Goal: Navigation & Orientation: Find specific page/section

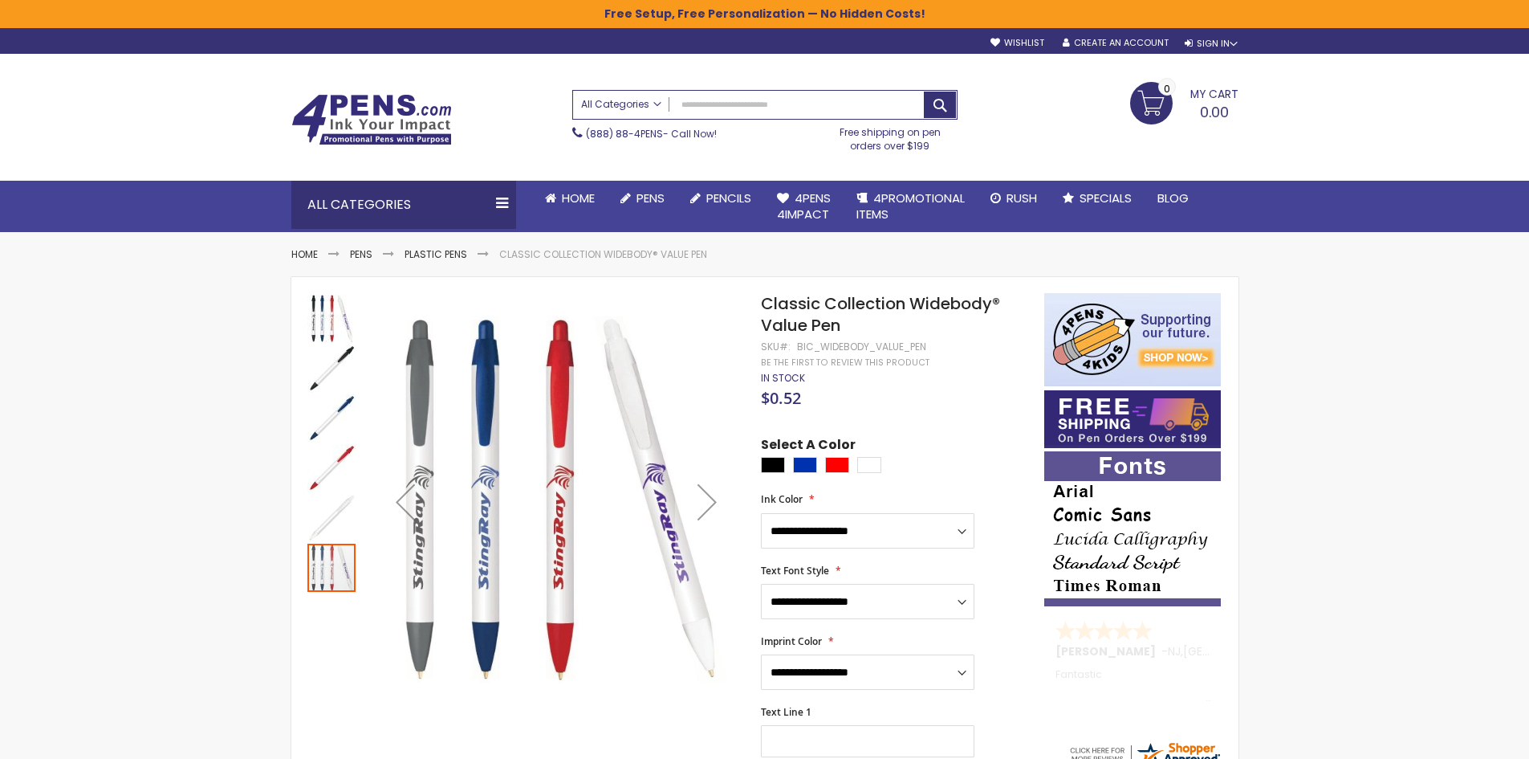
click at [610, 98] on span "All Categories" at bounding box center [621, 104] width 80 height 13
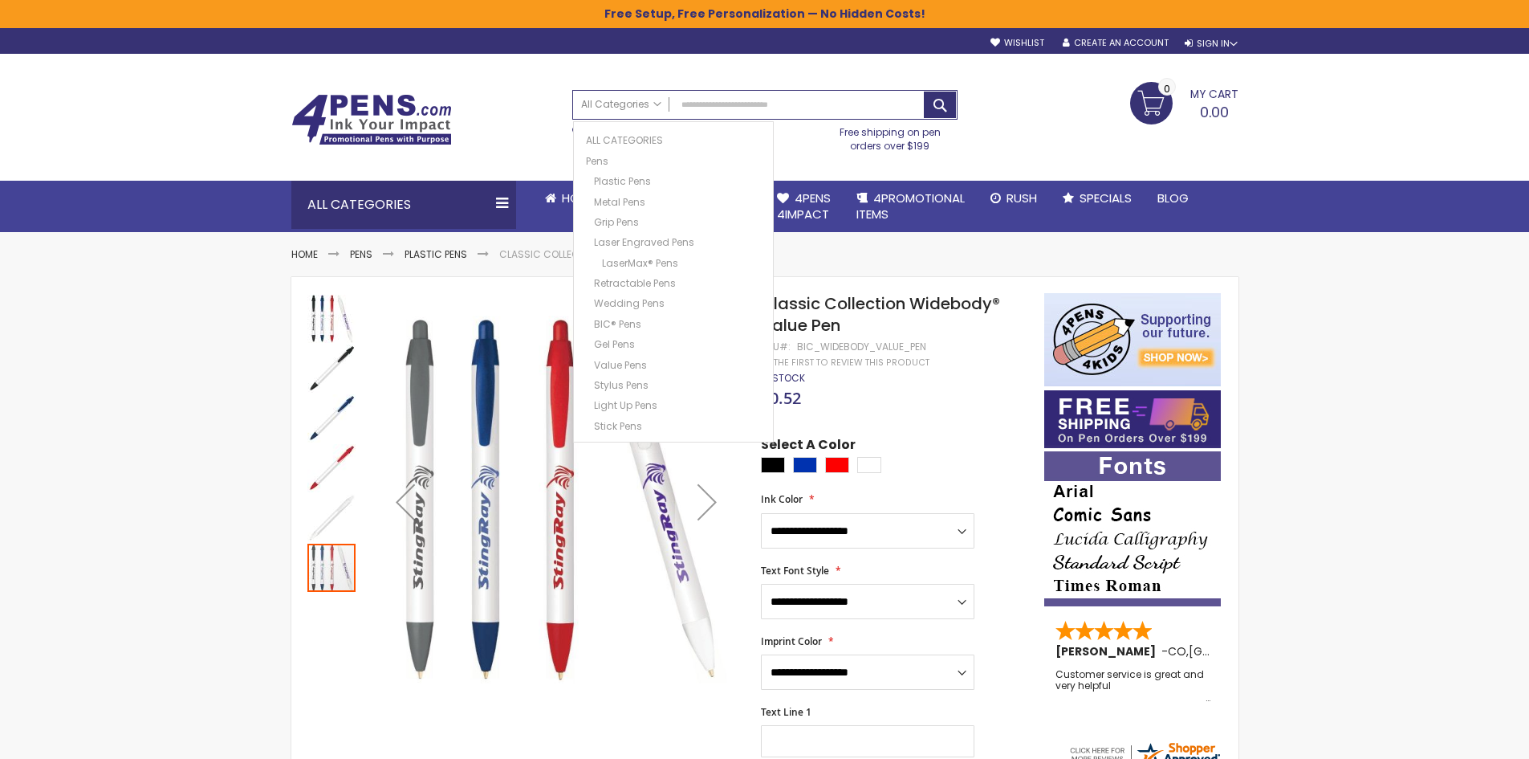
click at [377, 104] on img at bounding box center [371, 119] width 161 height 51
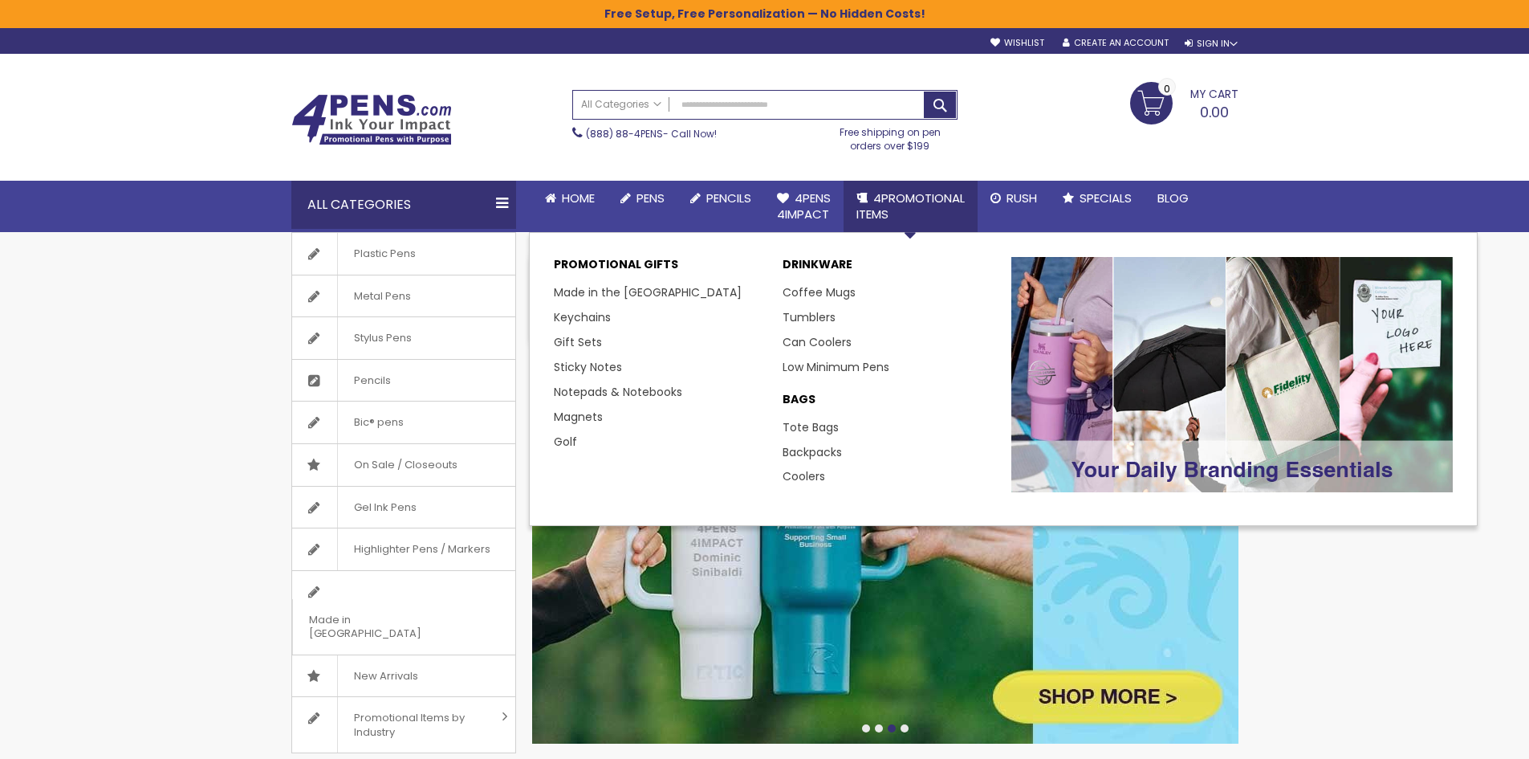
click at [1158, 476] on img at bounding box center [1232, 374] width 442 height 235
click at [1230, 333] on img at bounding box center [1232, 374] width 442 height 235
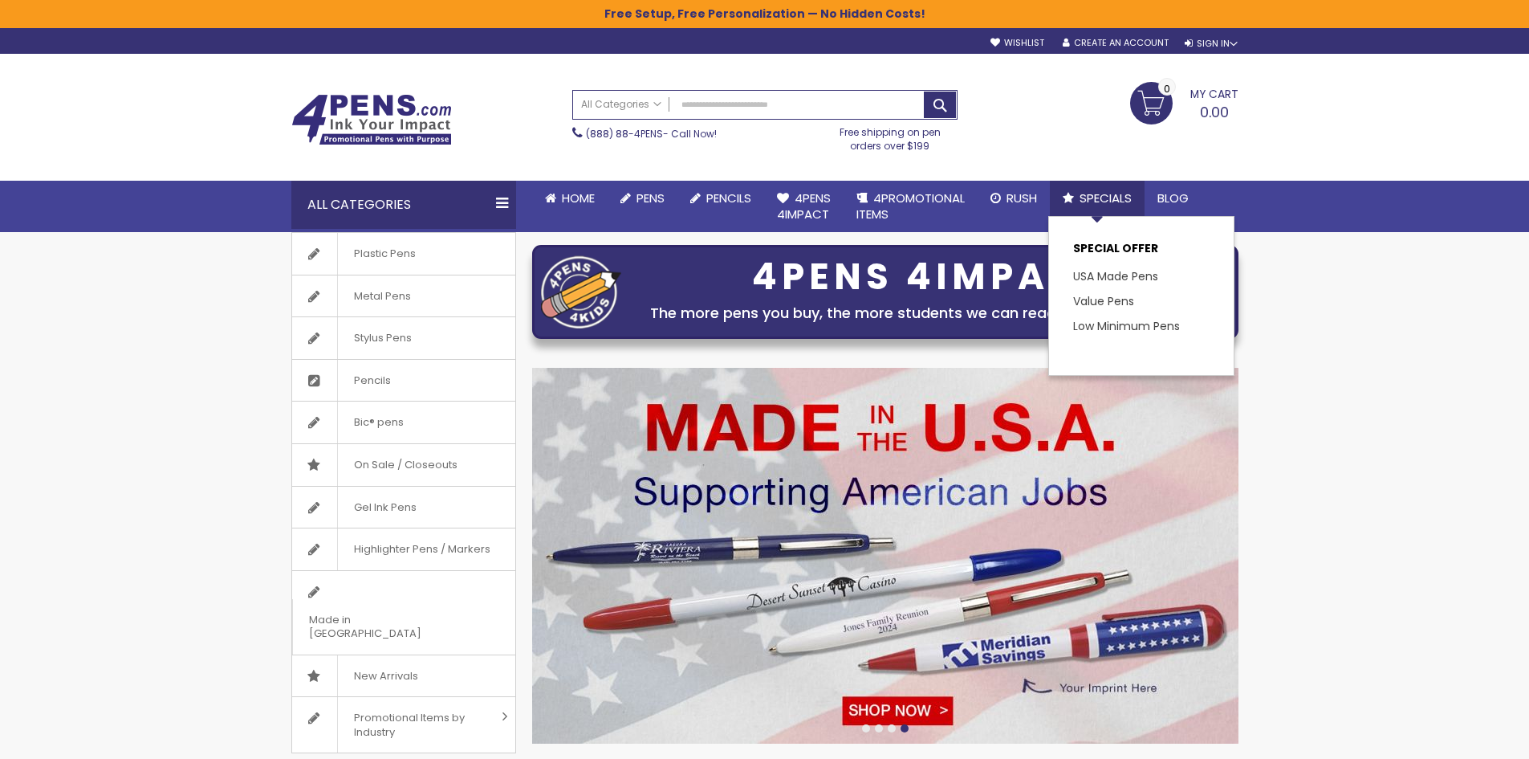
click at [1072, 200] on icon at bounding box center [1068, 198] width 11 height 12
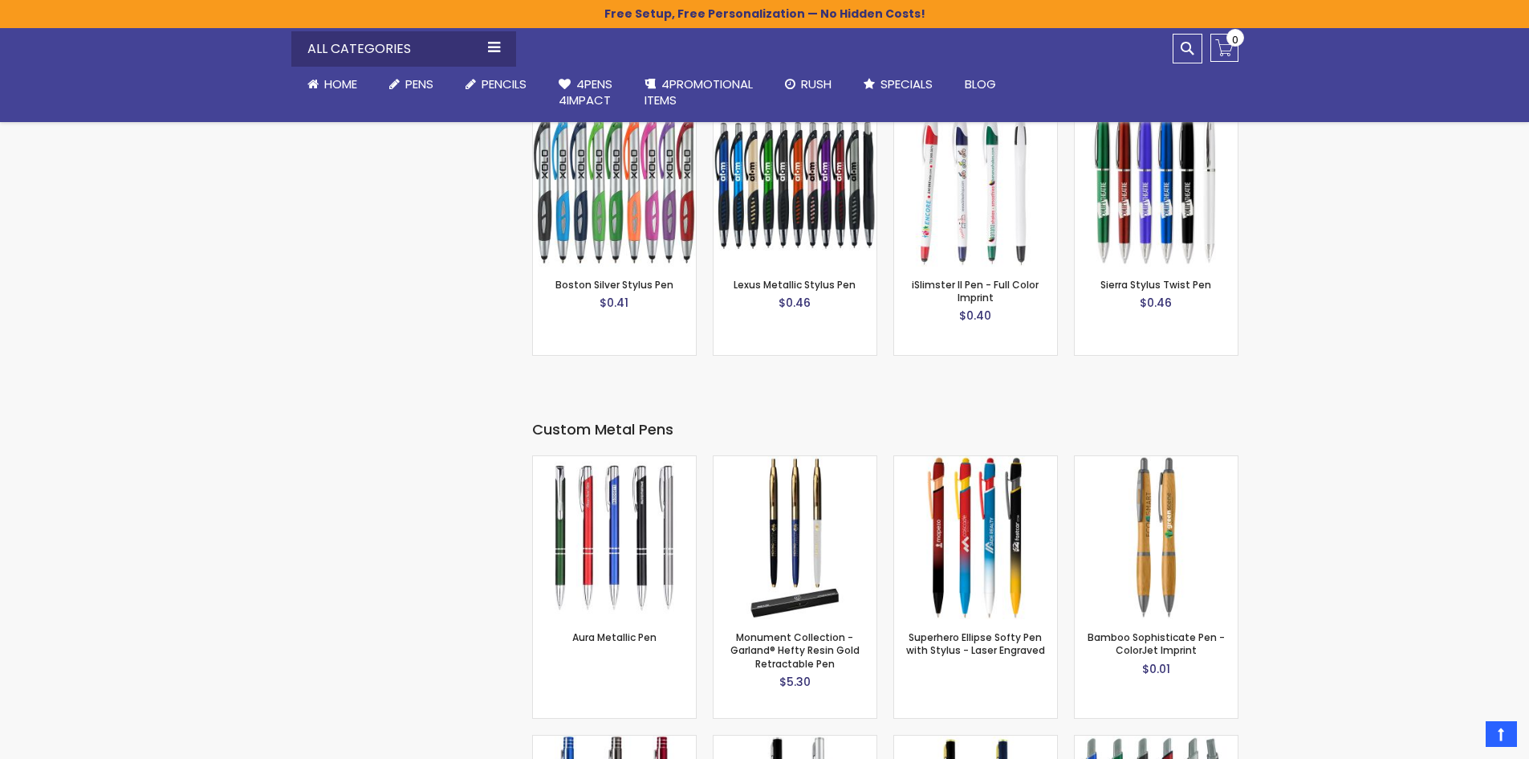
scroll to position [4043, 0]
